Goal: Check status: Check status

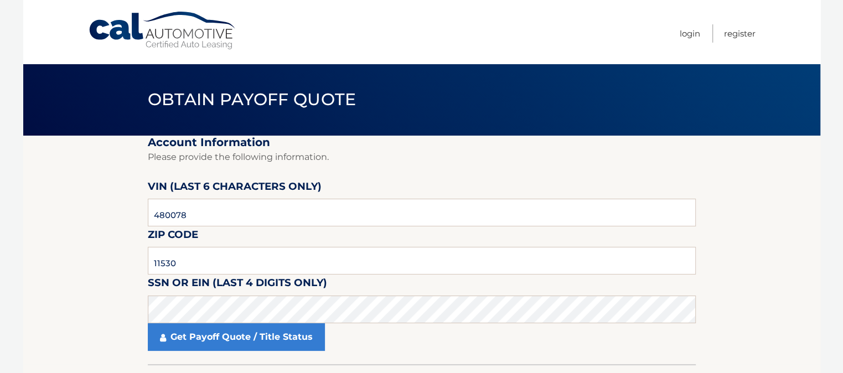
type input "11530"
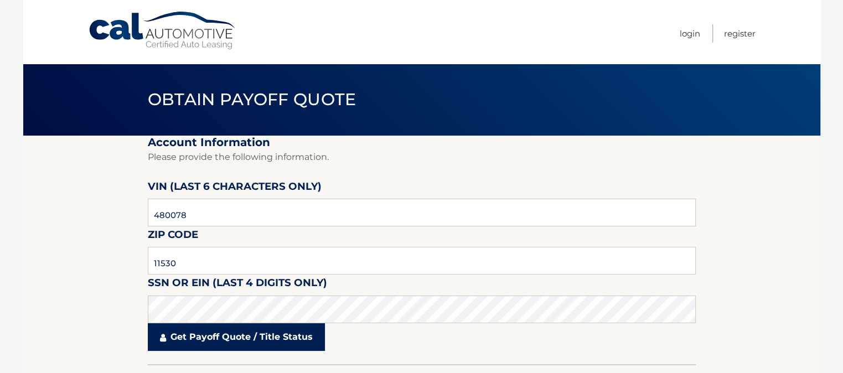
click at [220, 331] on link "Get Payoff Quote / Title Status" at bounding box center [236, 337] width 177 height 28
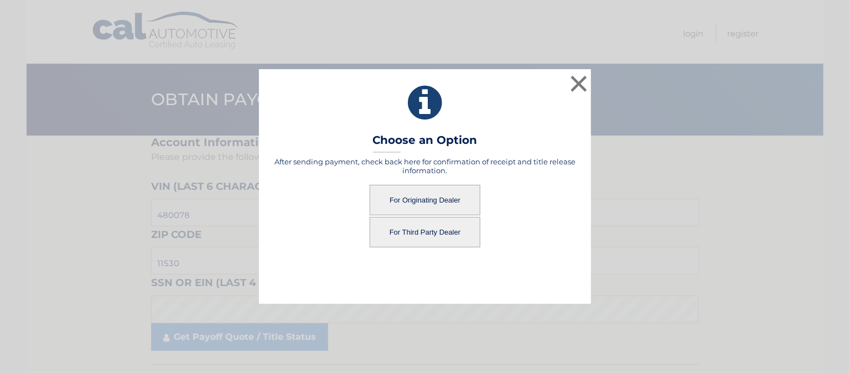
click at [446, 204] on button "For Originating Dealer" at bounding box center [425, 200] width 111 height 30
click at [416, 203] on button "For Originating Dealer" at bounding box center [425, 200] width 111 height 30
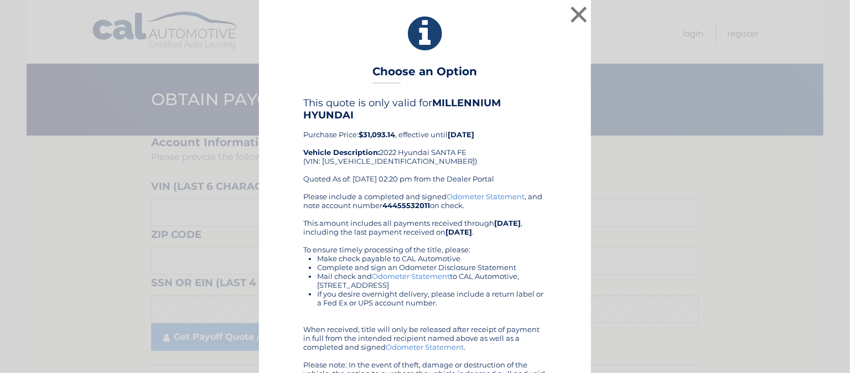
click at [351, 157] on div "This quote is only valid for MILLENNIUM HYUNDAI Purchase Price: $31,093.14 , ef…" at bounding box center [424, 144] width 243 height 95
copy div "[US_VEHICLE_IDENTIFICATION_NUMBER]"
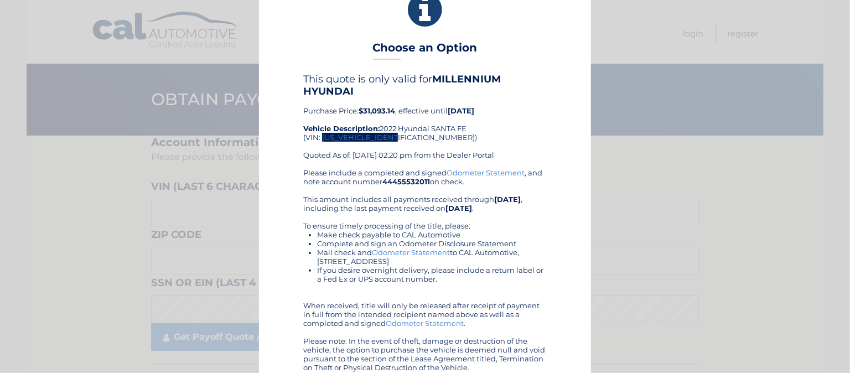
scroll to position [37, 0]
